Goal: Task Accomplishment & Management: Complete application form

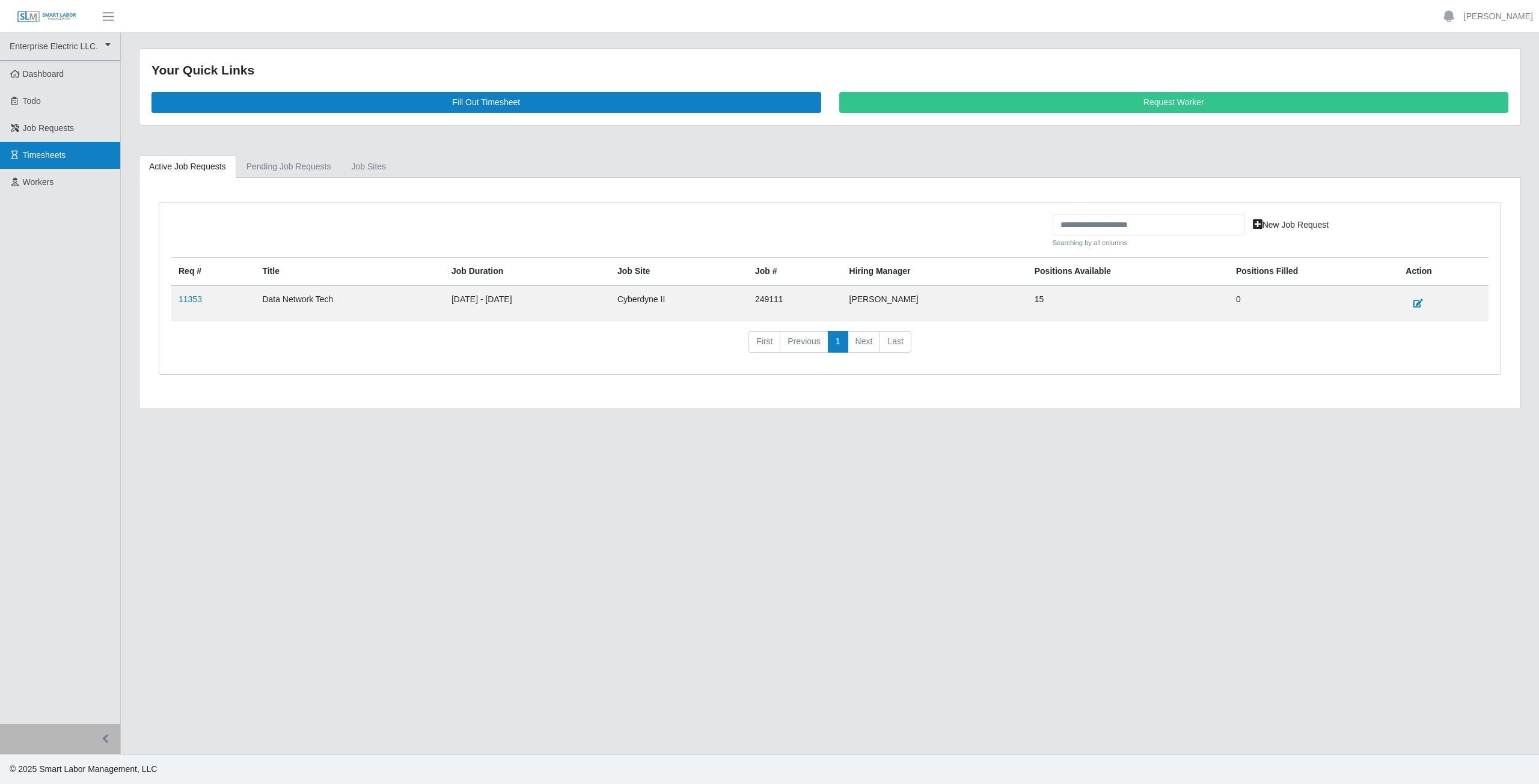
click at [41, 159] on span "Timesheets" at bounding box center [44, 155] width 43 height 9
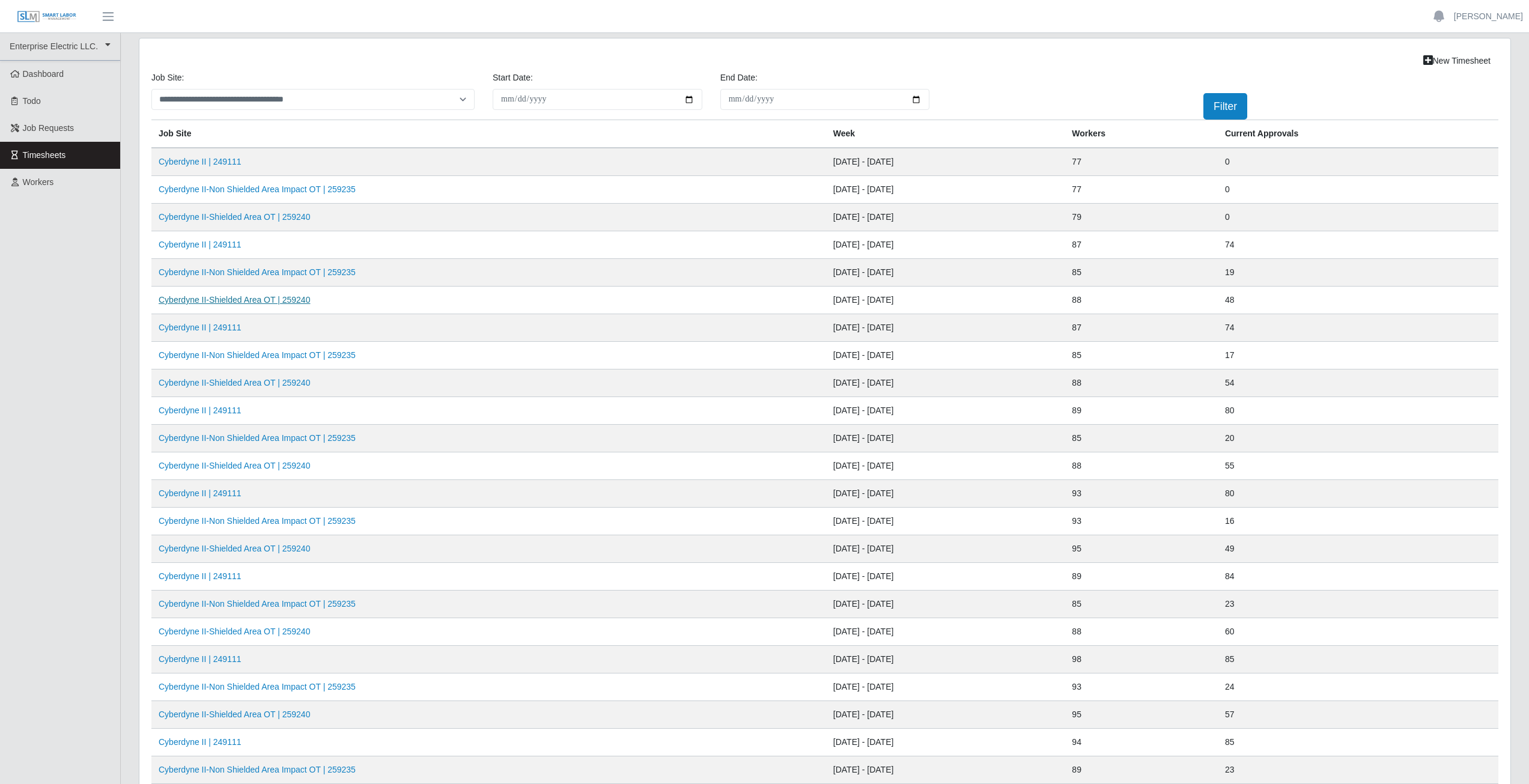
click at [246, 300] on link "Cyberdyne II-Shielded Area OT | 259240" at bounding box center [234, 299] width 151 height 9
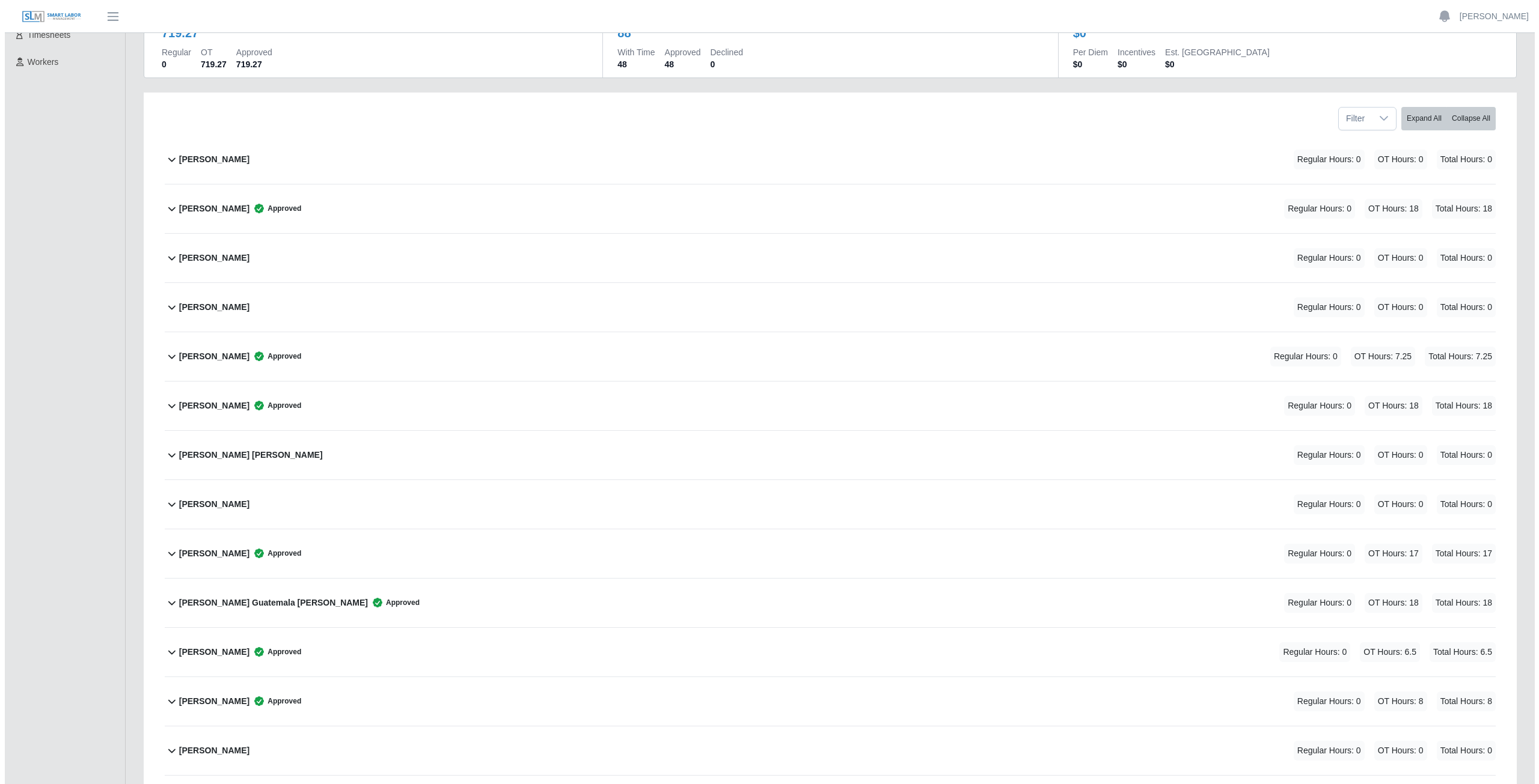
scroll to position [180, 0]
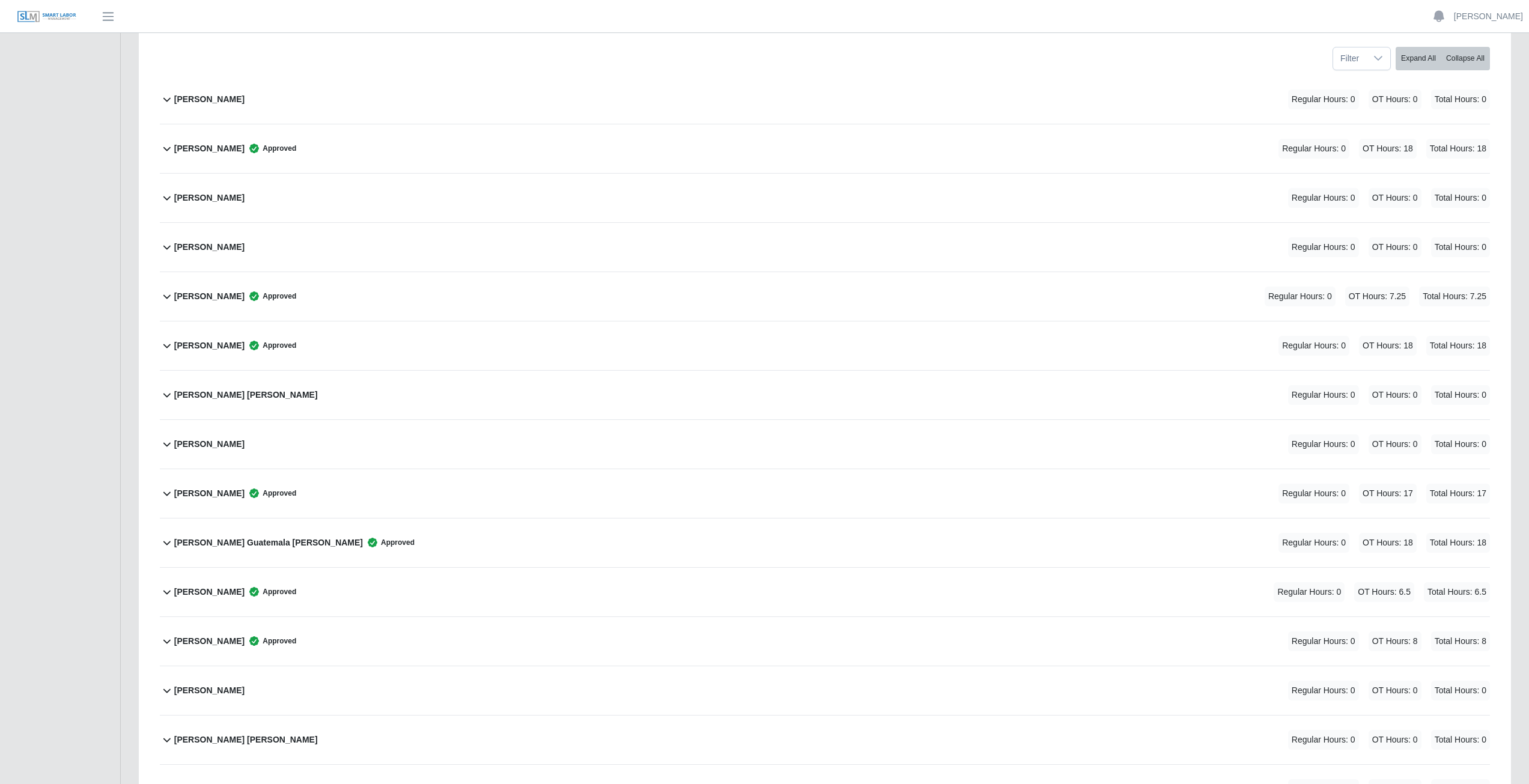
click at [166, 446] on icon at bounding box center [167, 444] width 7 height 4
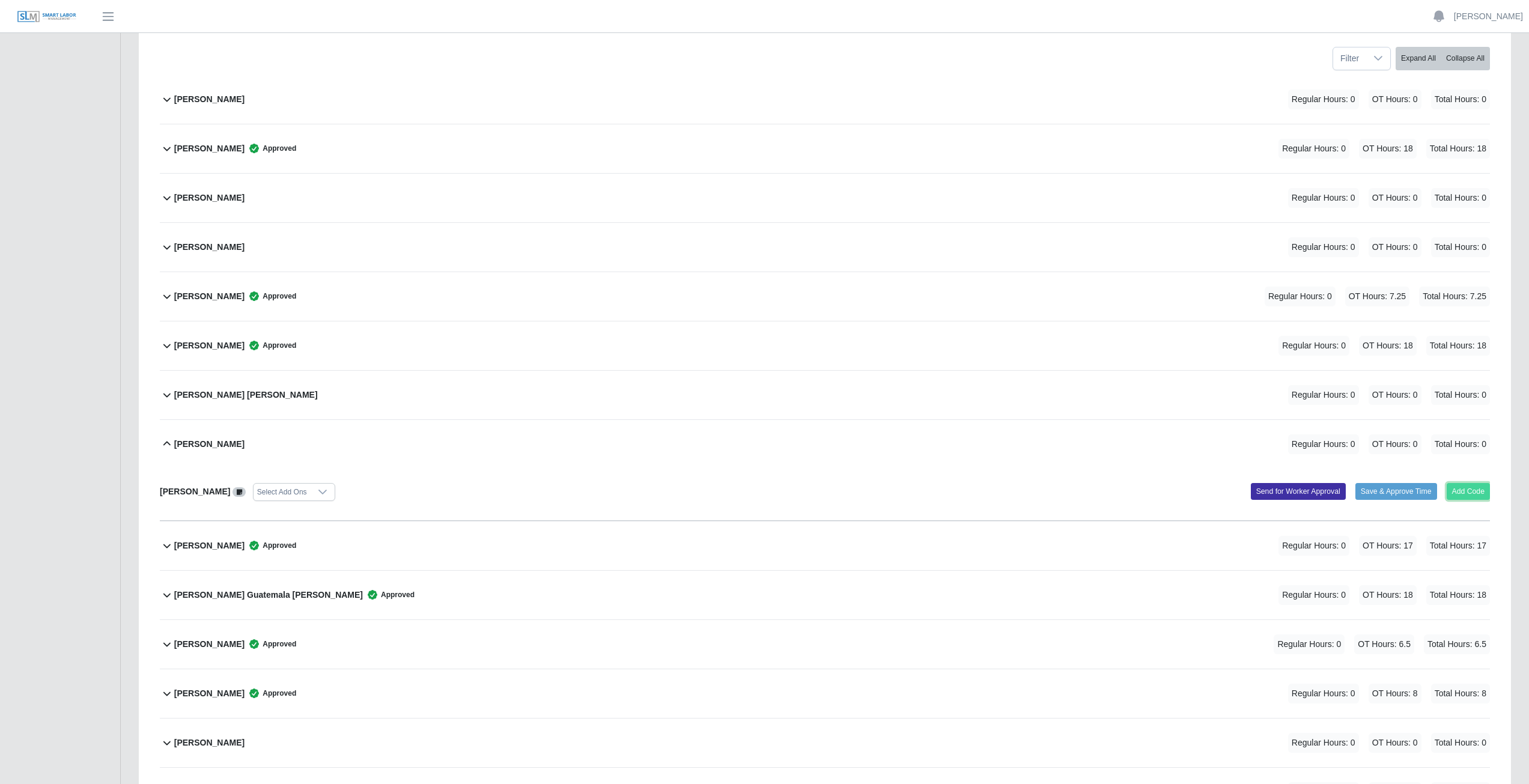
click at [1469, 492] on button "Add Code" at bounding box center [1469, 491] width 44 height 17
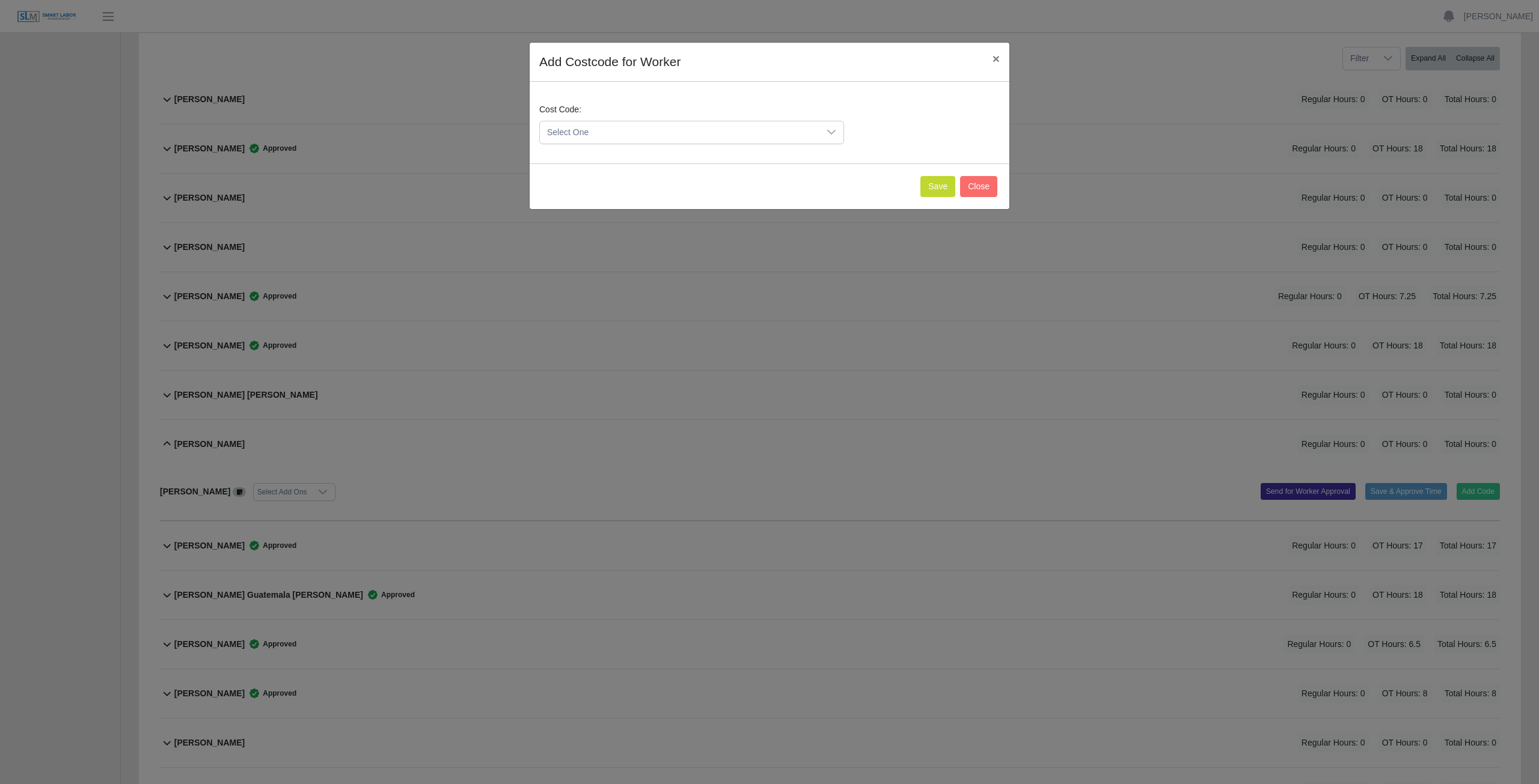
click at [827, 130] on icon at bounding box center [831, 131] width 9 height 9
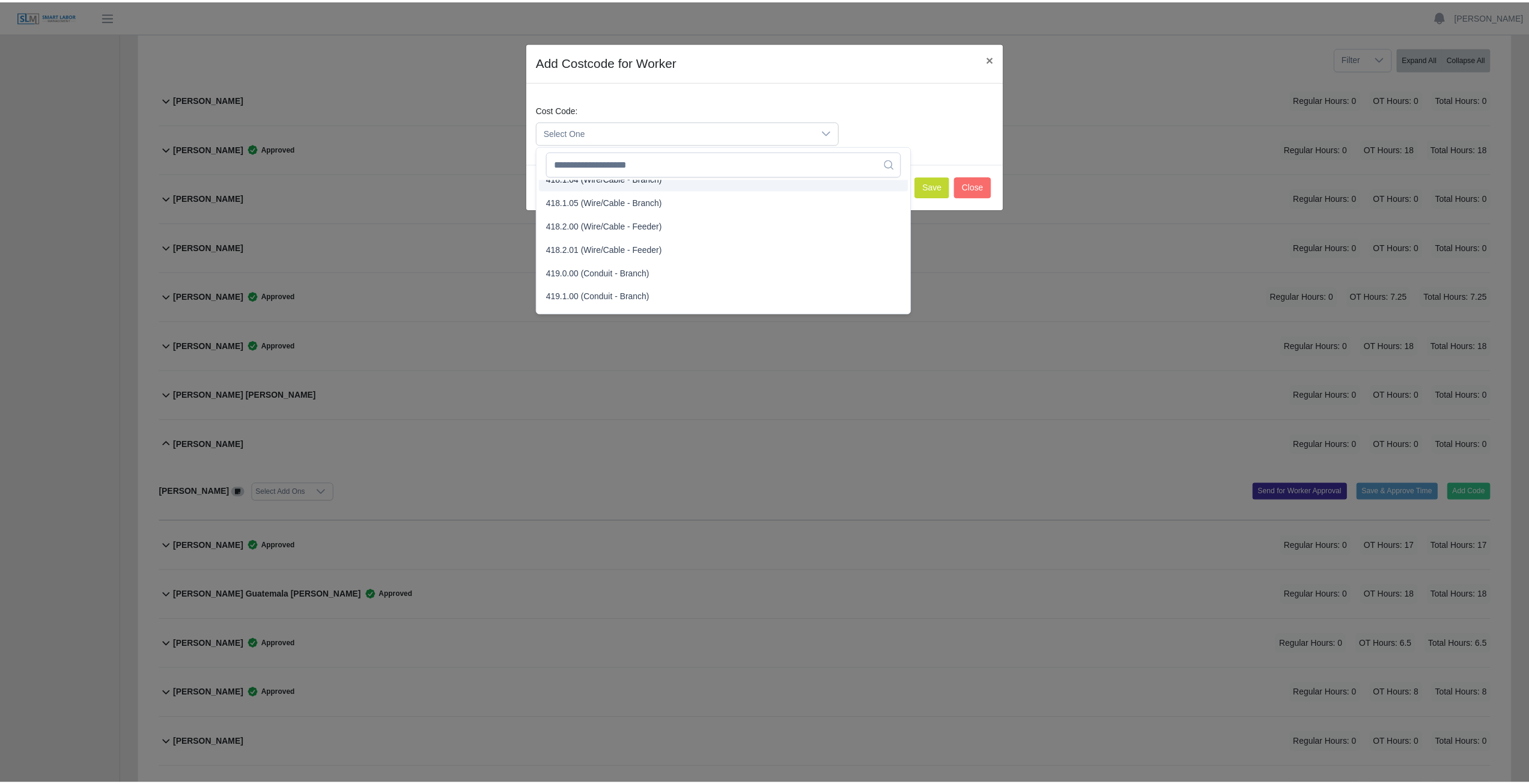
scroll to position [601, 0]
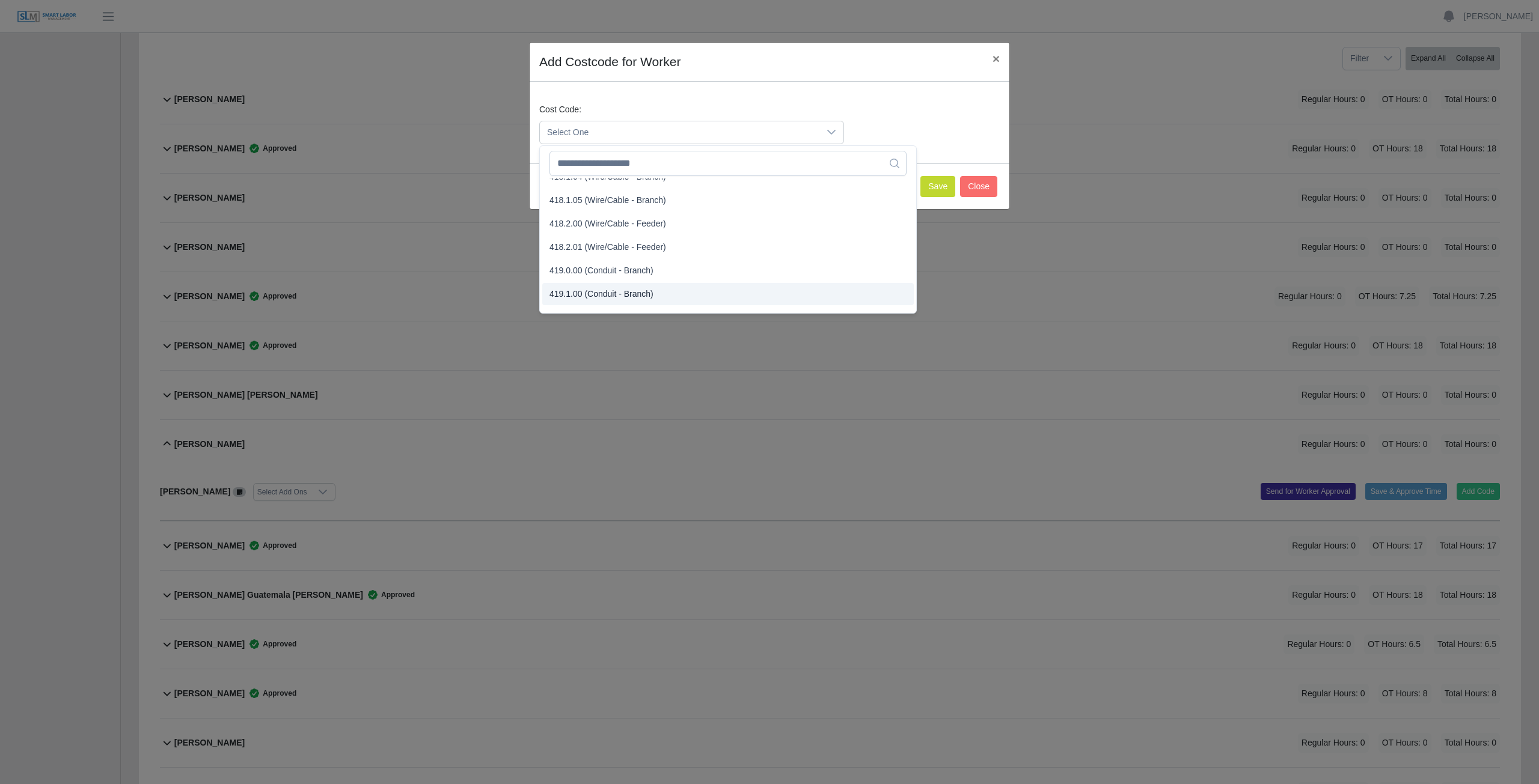
click at [582, 294] on span "419.1.00 (Conduit - Branch)" at bounding box center [601, 294] width 104 height 12
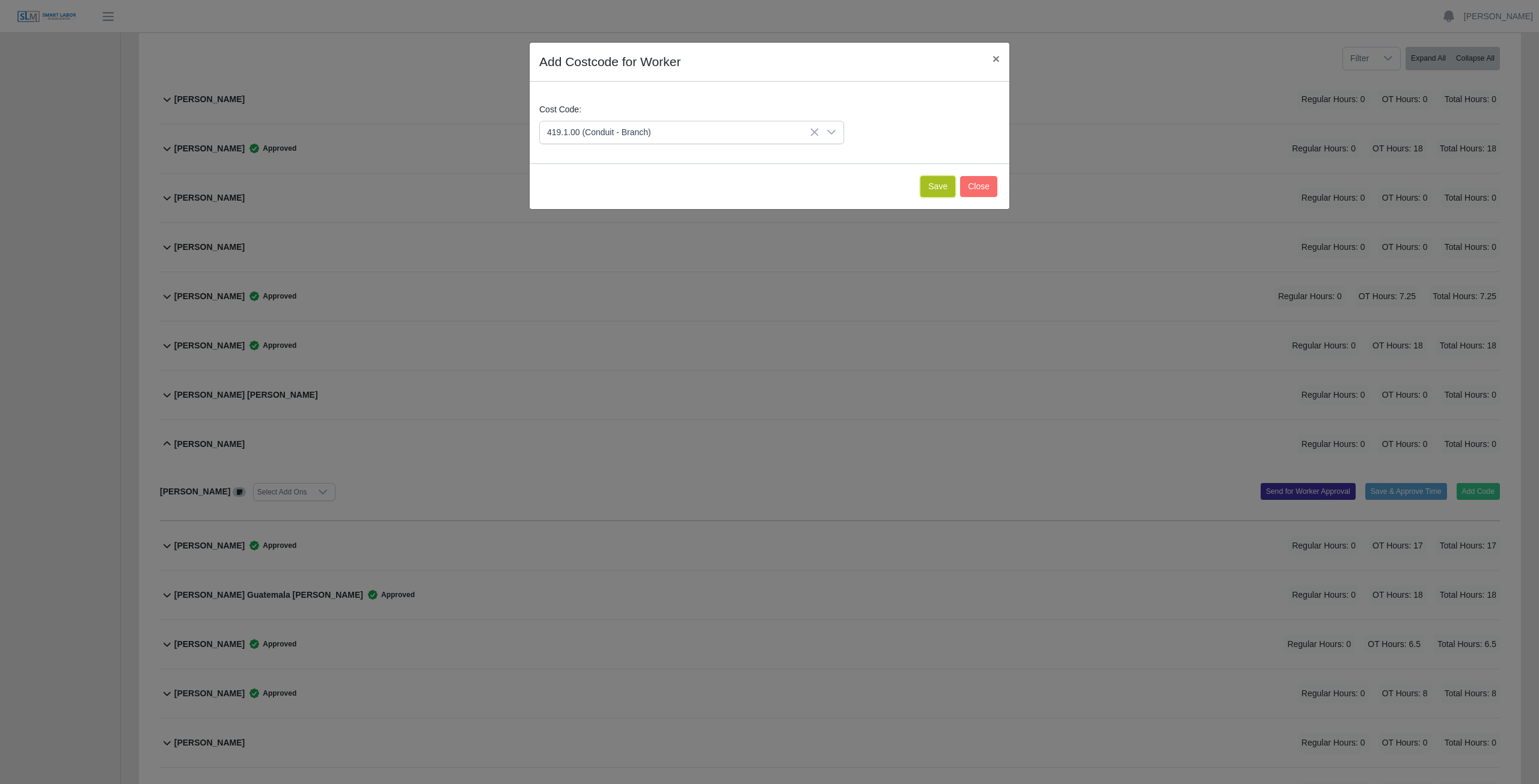
click at [938, 186] on button "Save" at bounding box center [938, 186] width 35 height 21
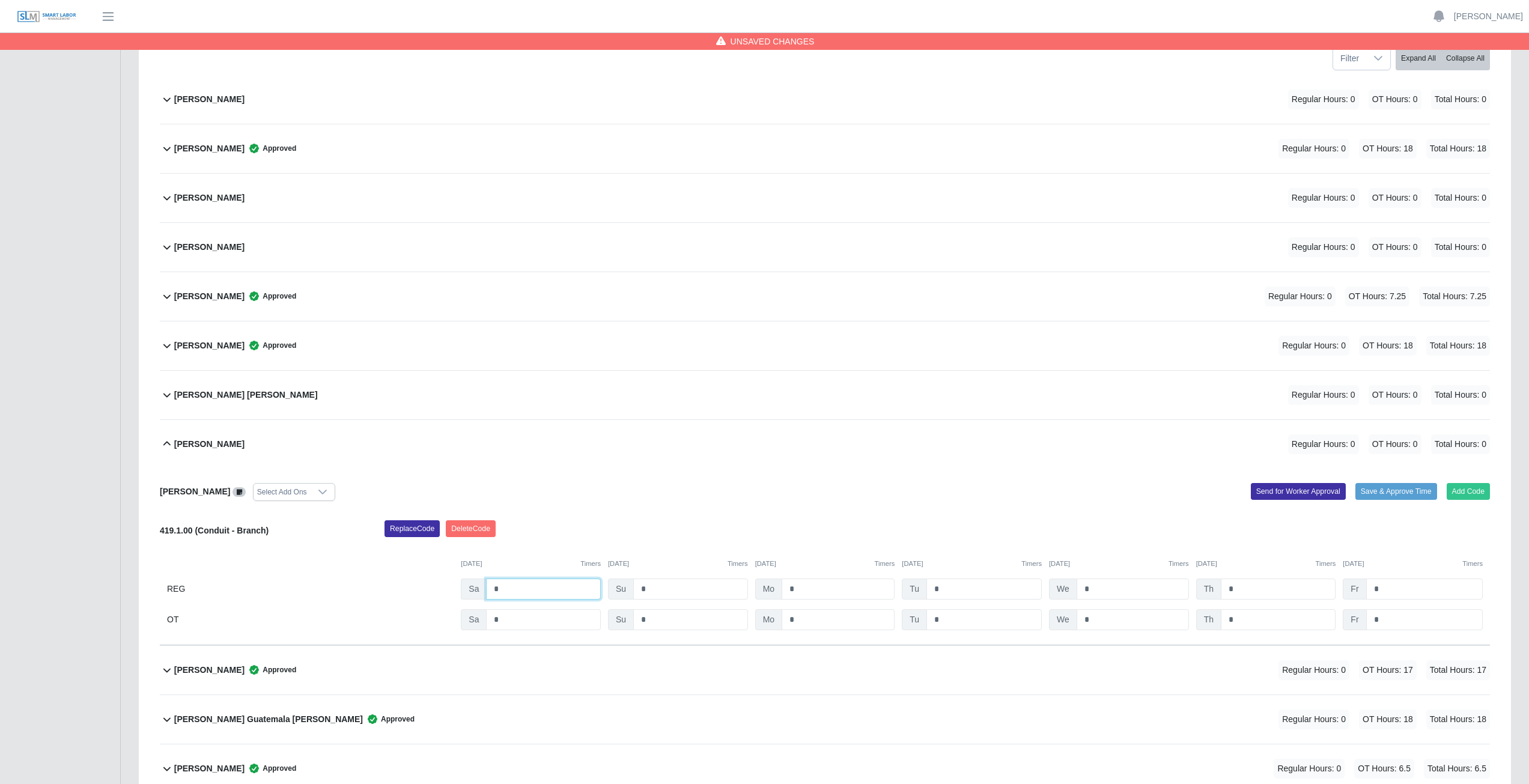
drag, startPoint x: 502, startPoint y: 592, endPoint x: 554, endPoint y: 588, distance: 52.2
click at [504, 592] on input "*" at bounding box center [544, 589] width 115 height 21
click at [833, 592] on input "*" at bounding box center [838, 589] width 113 height 21
type input "*"
click at [960, 590] on input "*" at bounding box center [984, 589] width 115 height 21
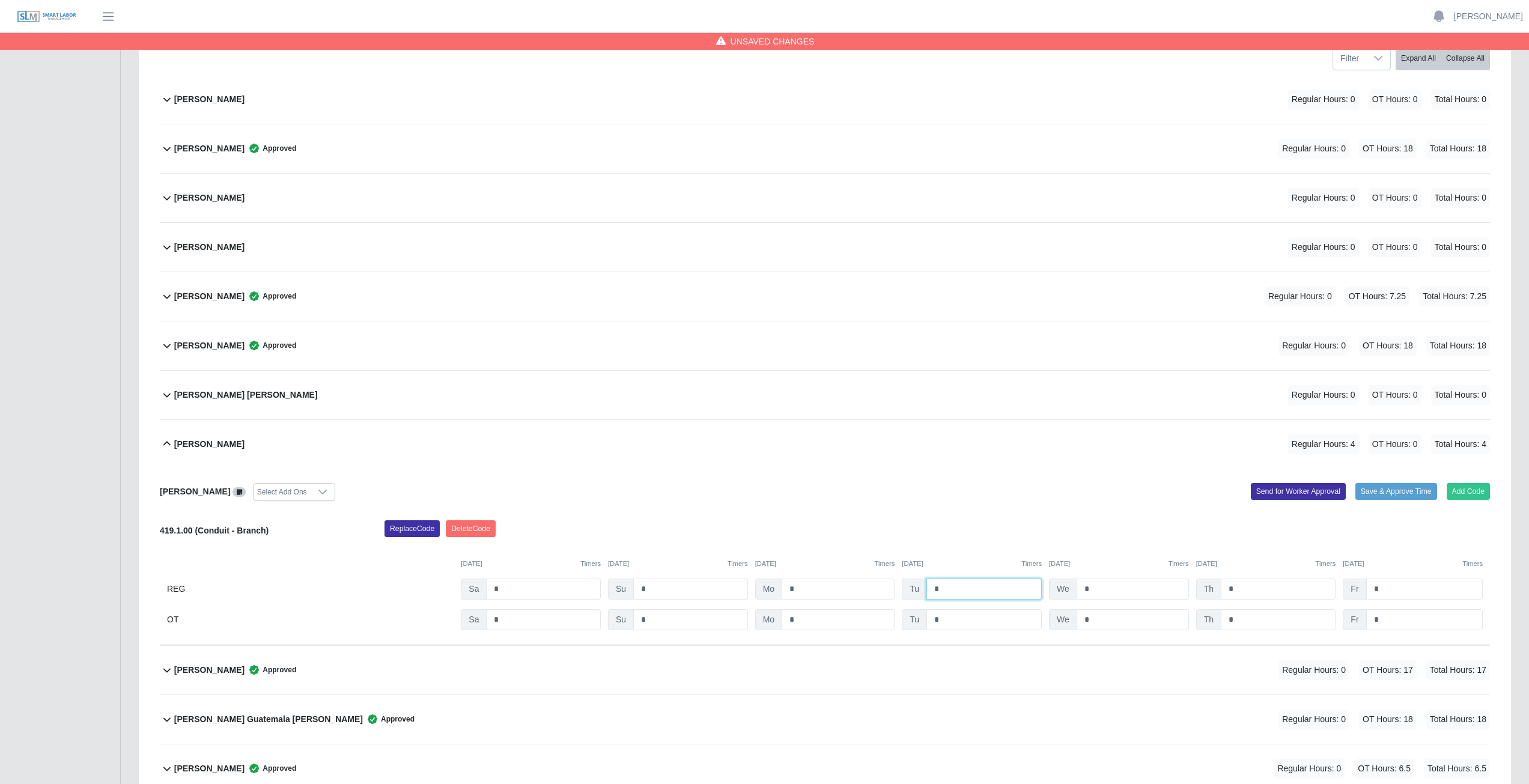
type input "*"
click at [1111, 588] on input "*" at bounding box center [1133, 589] width 112 height 21
type input "*"
click at [1241, 588] on input "*" at bounding box center [1278, 589] width 115 height 21
click at [1385, 588] on input "*" at bounding box center [1424, 589] width 117 height 21
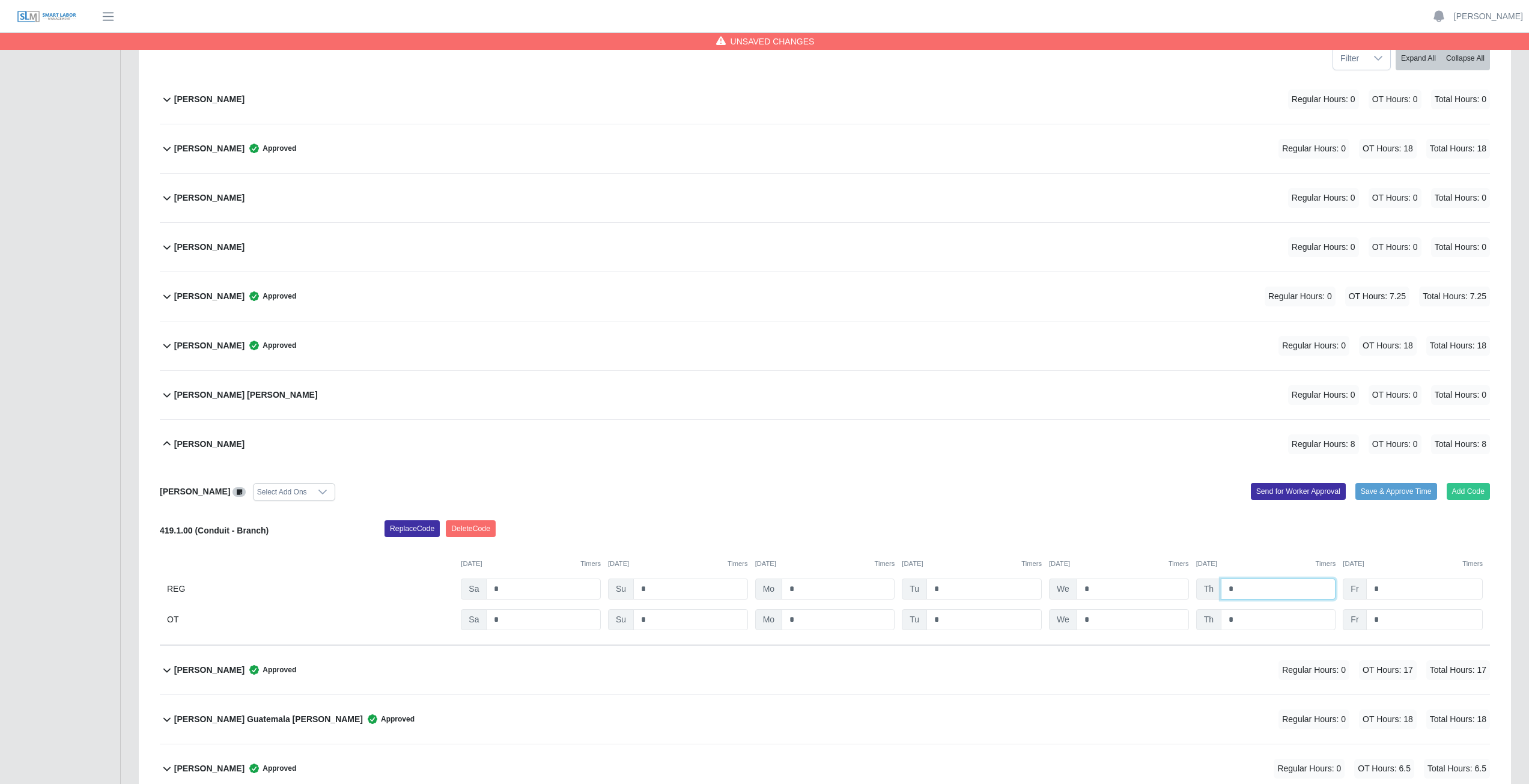
drag, startPoint x: 1267, startPoint y: 589, endPoint x: 1192, endPoint y: 588, distance: 75.0
click at [1192, 588] on div "REG Sa * Su * Mo * Tu * We * Th * Fr *" at bounding box center [825, 589] width 1330 height 21
type input "*"
drag, startPoint x: 1104, startPoint y: 592, endPoint x: 1023, endPoint y: 596, distance: 81.1
click at [1023, 596] on div "REG Sa * Su * Mo * Tu * We * Th * Fr *" at bounding box center [825, 589] width 1330 height 21
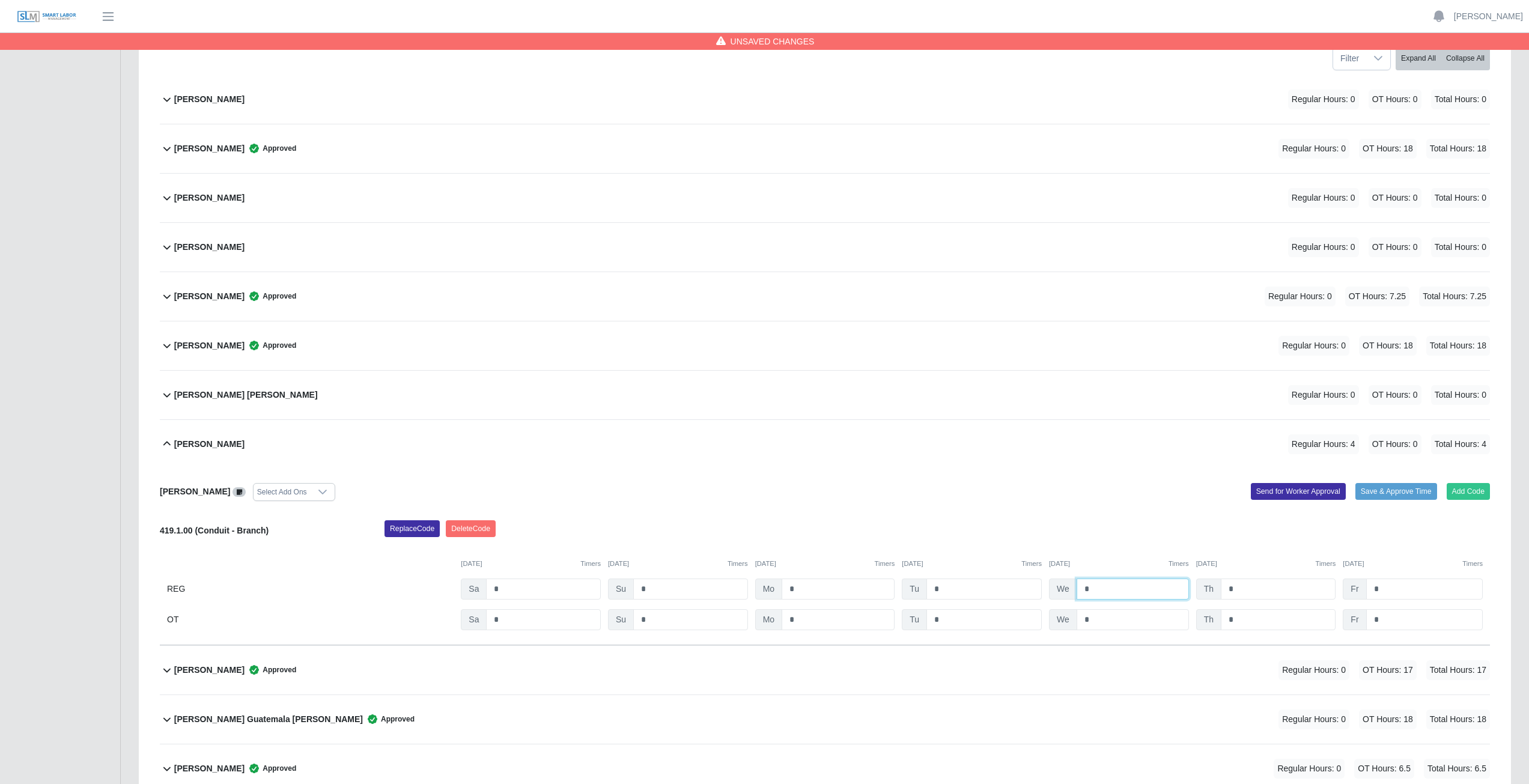
type input "*"
drag, startPoint x: 948, startPoint y: 590, endPoint x: 882, endPoint y: 590, distance: 66.0
click at [882, 590] on div "REG Sa * Su * Mo * Tu * We * Th * Fr *" at bounding box center [825, 589] width 1330 height 21
type input "*"
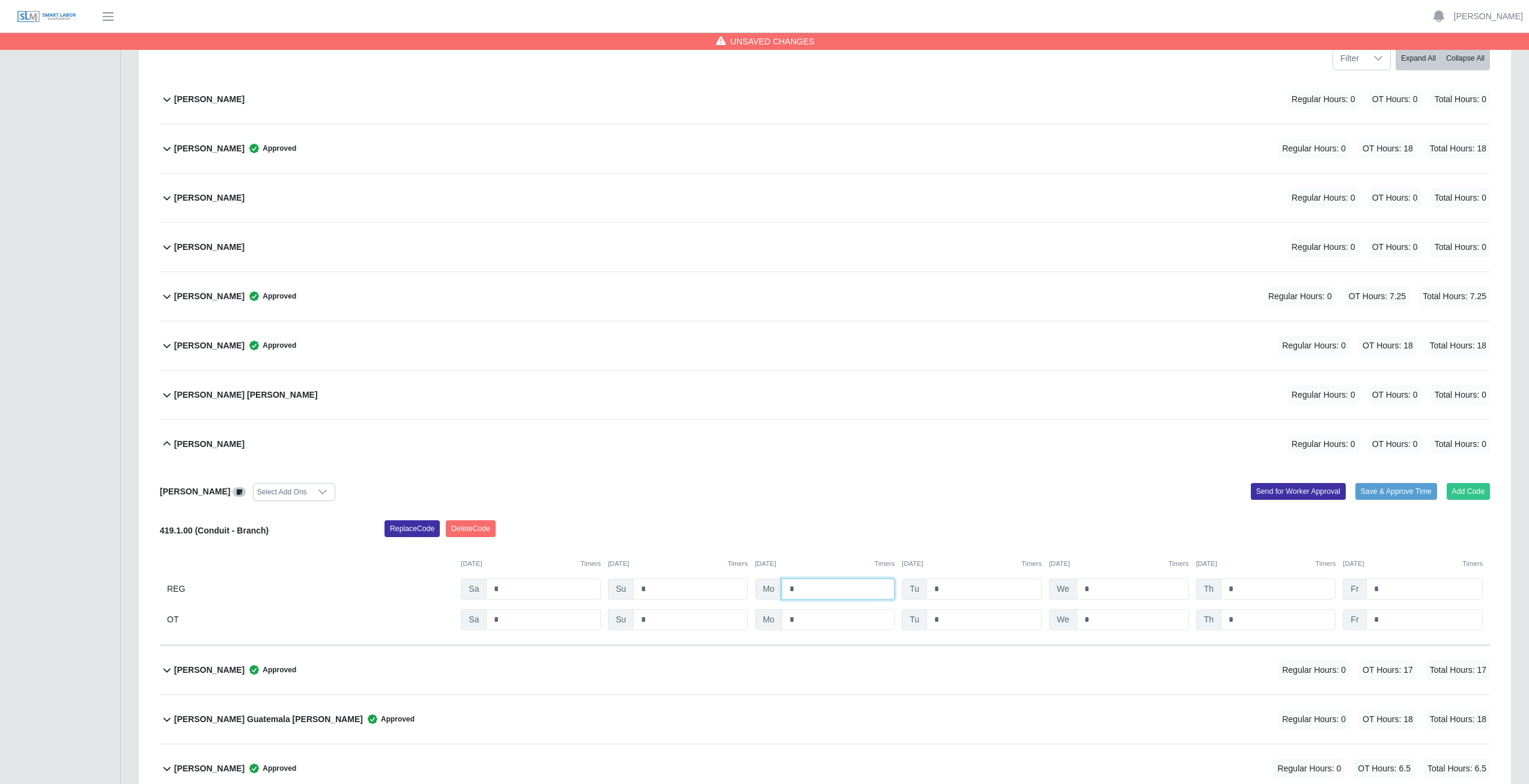
drag, startPoint x: 767, startPoint y: 589, endPoint x: 732, endPoint y: 591, distance: 35.1
click at [737, 590] on div "REG Sa * Su * Mo * Tu * We * Th * Fr *" at bounding box center [825, 589] width 1330 height 21
drag, startPoint x: 671, startPoint y: 590, endPoint x: 587, endPoint y: 593, distance: 84.1
click at [587, 593] on div "REG Sa * Su * Mo Tu * We * Th * Fr *" at bounding box center [825, 589] width 1330 height 21
drag, startPoint x: 508, startPoint y: 617, endPoint x: 501, endPoint y: 621, distance: 8.1
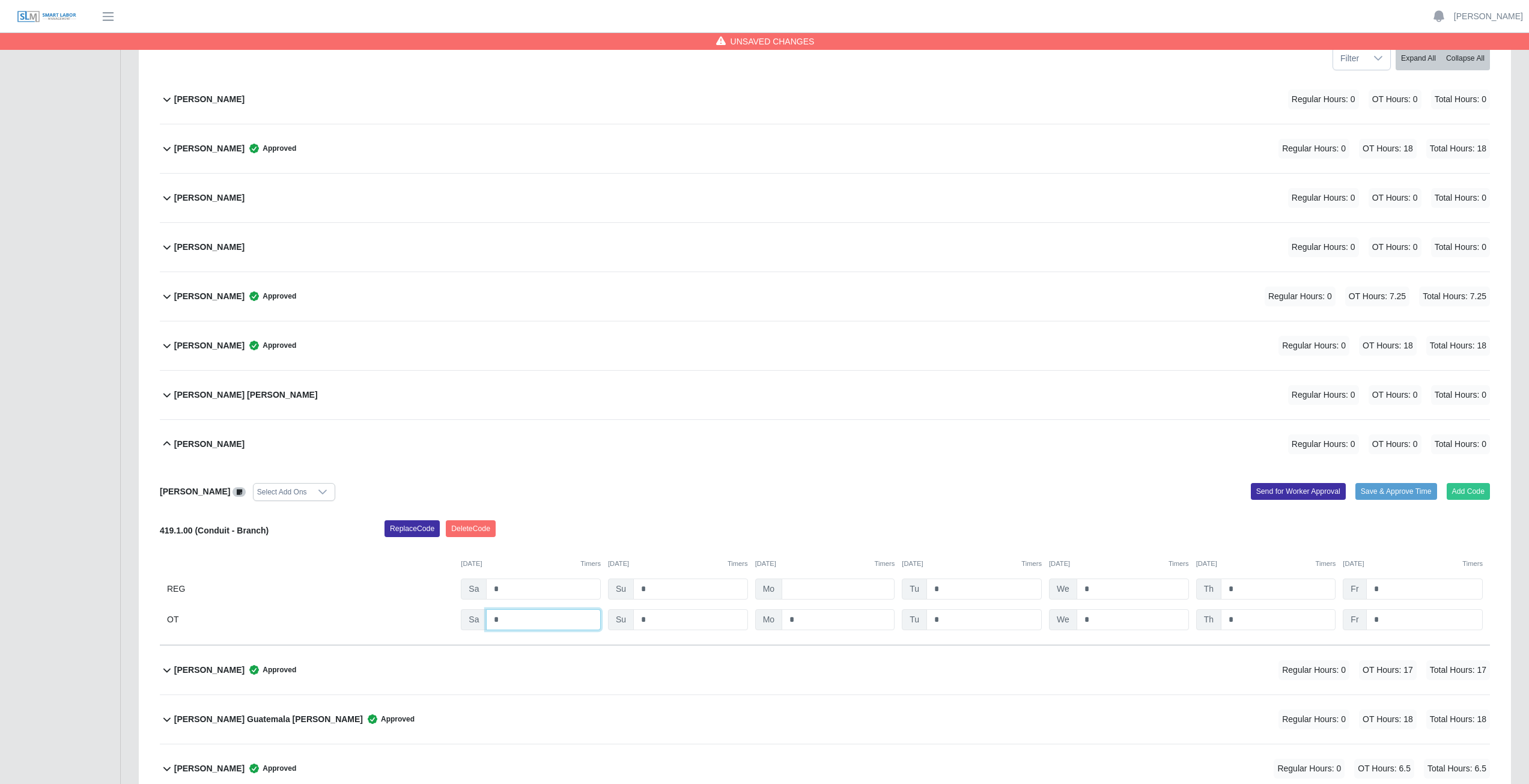
click at [508, 618] on input "*" at bounding box center [544, 620] width 115 height 21
type input "*"
type input "**"
click at [813, 619] on input "*" at bounding box center [838, 620] width 113 height 21
type input "*"
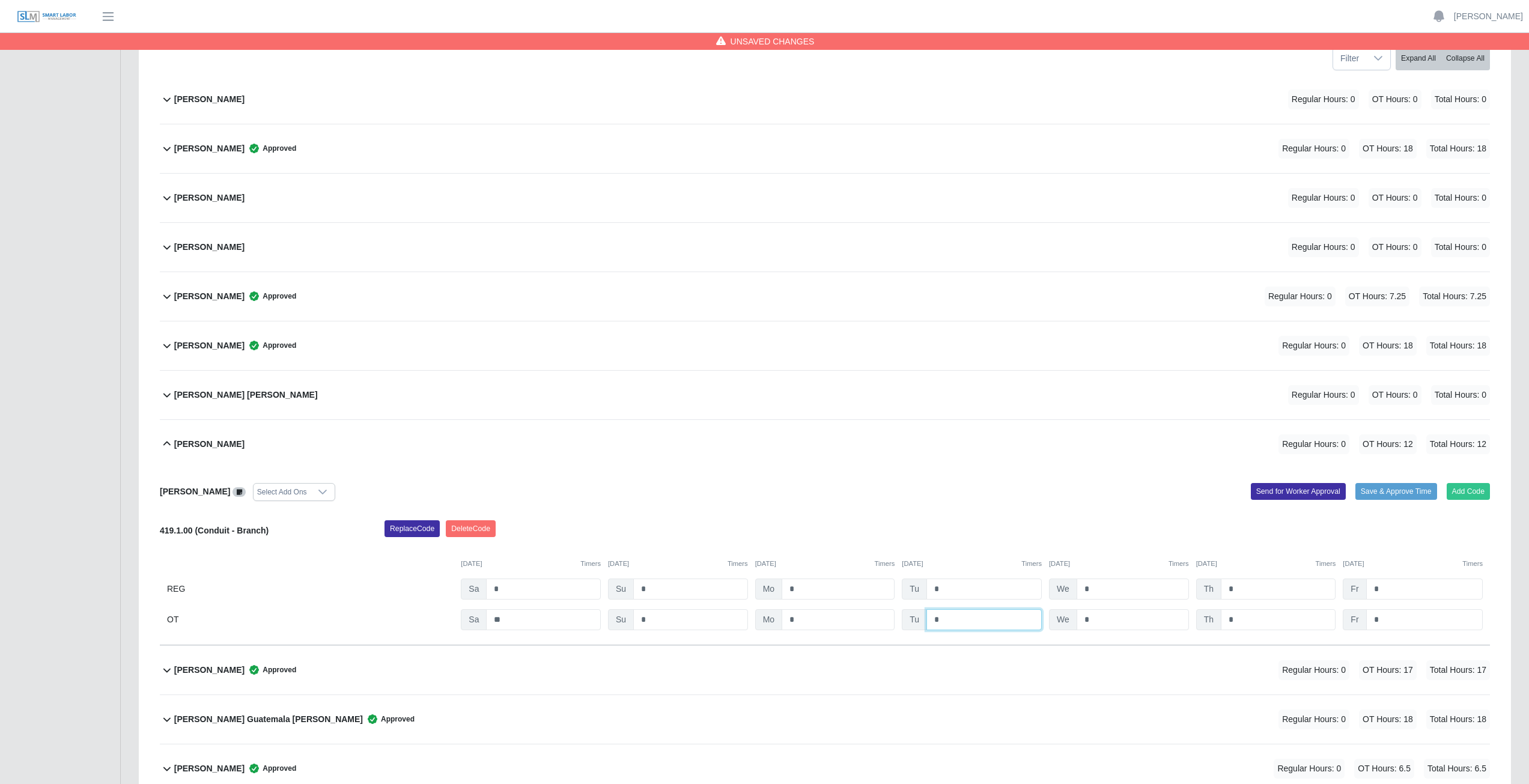
click at [957, 618] on input "*" at bounding box center [984, 620] width 115 height 21
type input "*"
click at [1100, 622] on input "*" at bounding box center [1133, 620] width 112 height 21
type input "*"
click at [1255, 620] on input "*" at bounding box center [1278, 620] width 115 height 21
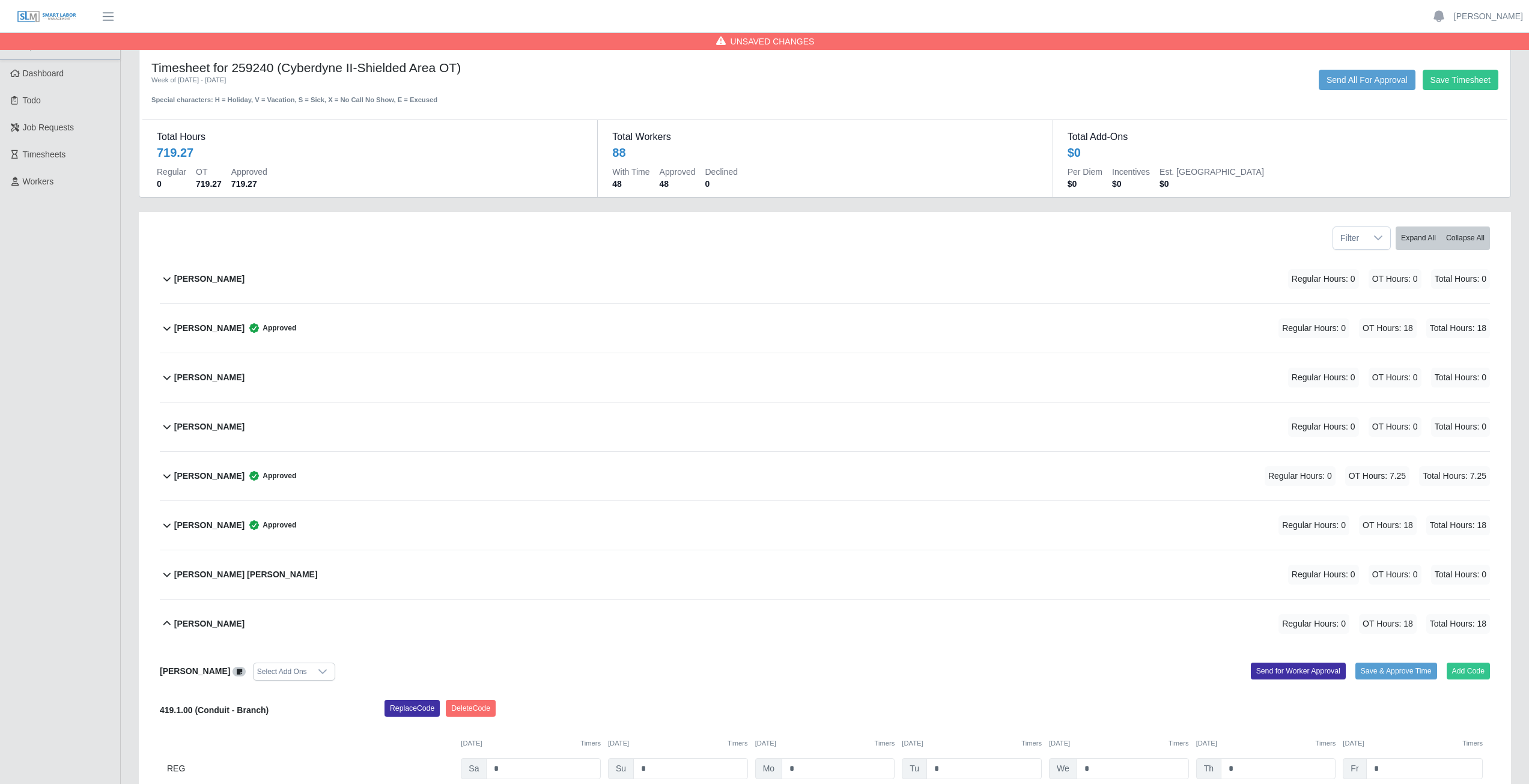
scroll to position [0, 0]
type input "*"
click at [1465, 81] on button "Save Timesheet" at bounding box center [1460, 80] width 75 height 21
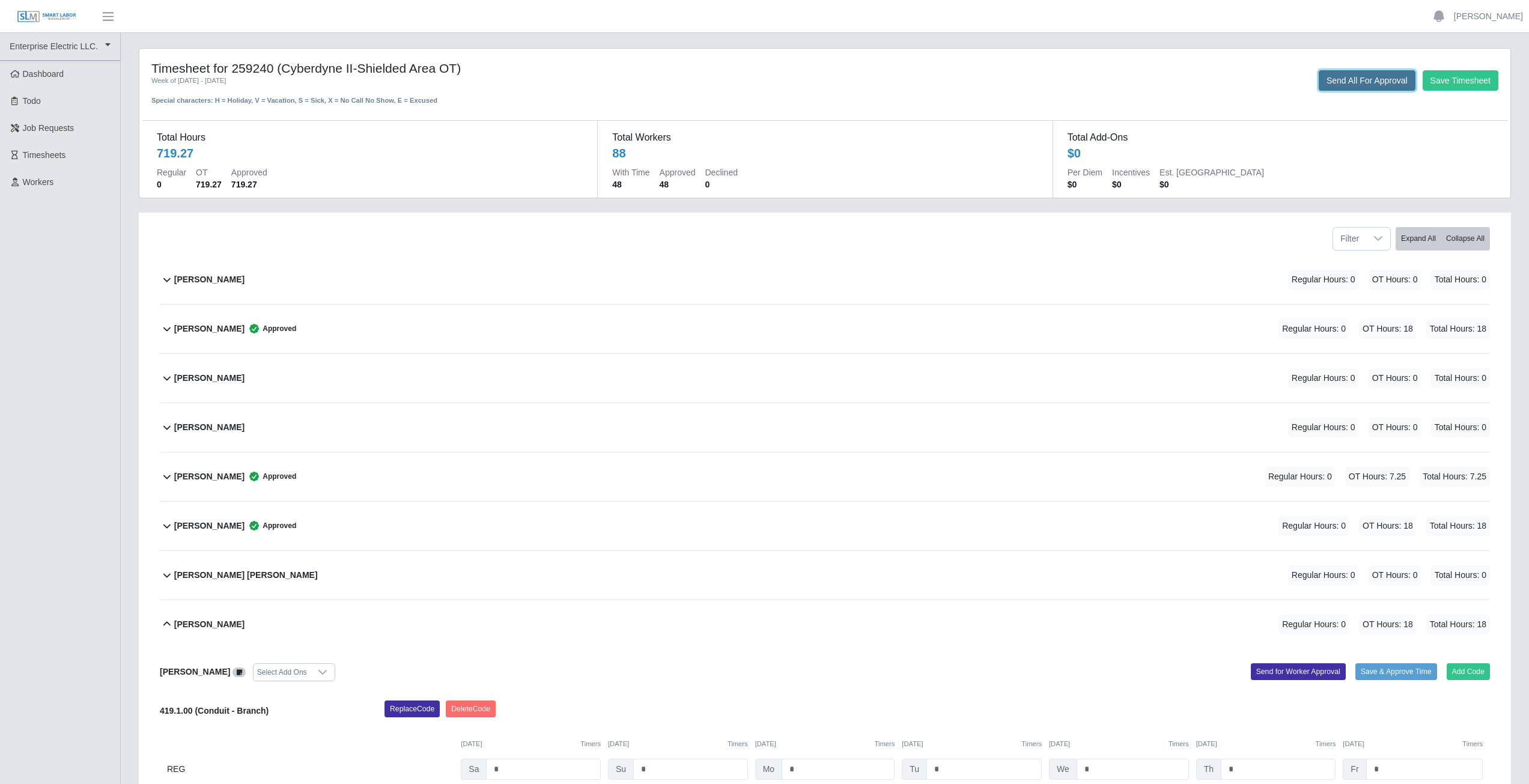
click at [1368, 81] on button "Send All For Approval" at bounding box center [1367, 80] width 97 height 21
